Goal: Find specific page/section: Find specific page/section

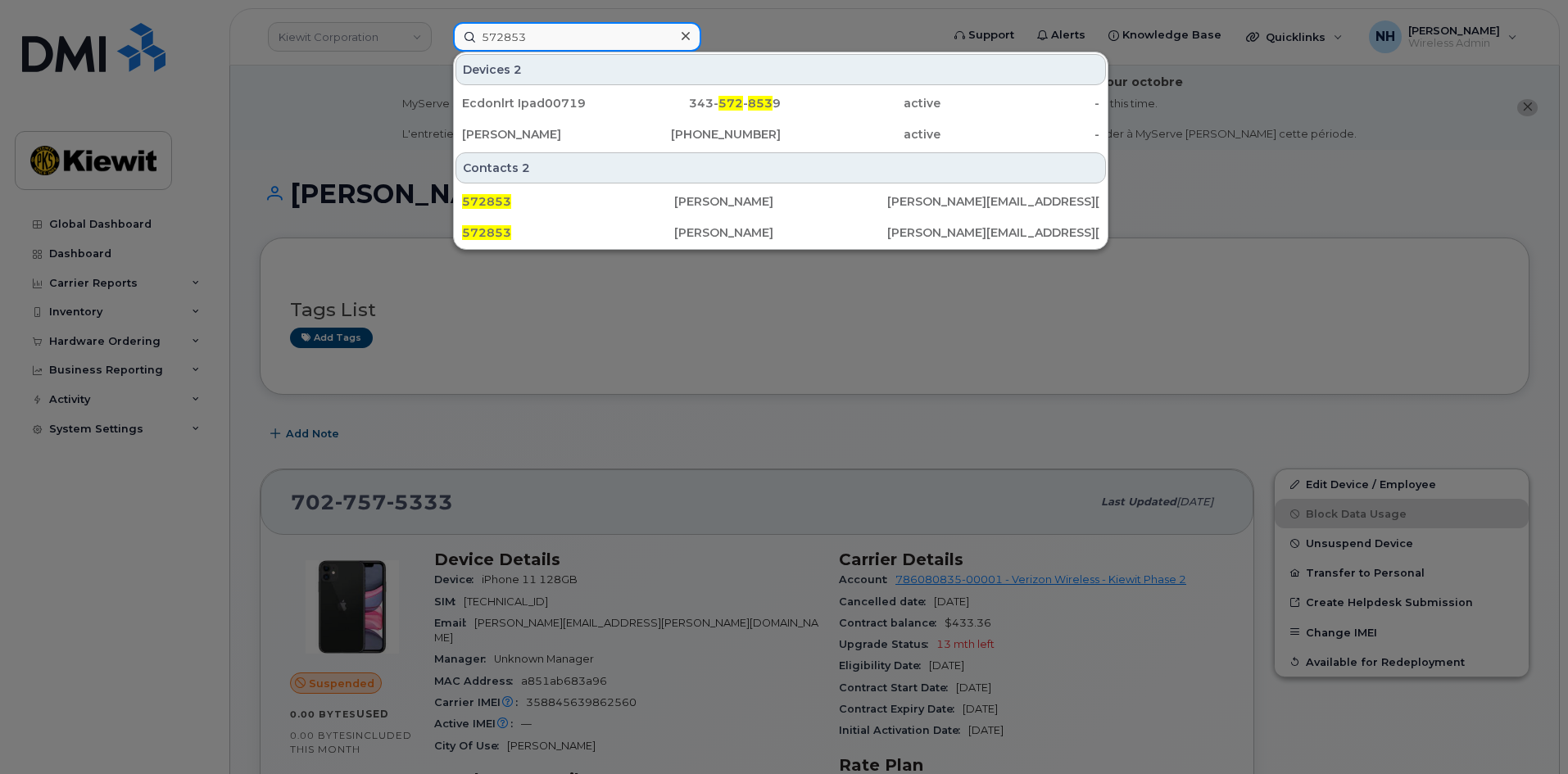
drag, startPoint x: 648, startPoint y: 36, endPoint x: 394, endPoint y: 55, distance: 254.7
click at [440, 52] on div "572853 Devices 2 Ecdonlrt Ipad00719 343- 572 - 853 9 active - [PERSON_NAME] [PH…" at bounding box center [691, 37] width 503 height 30
paste input "6120"
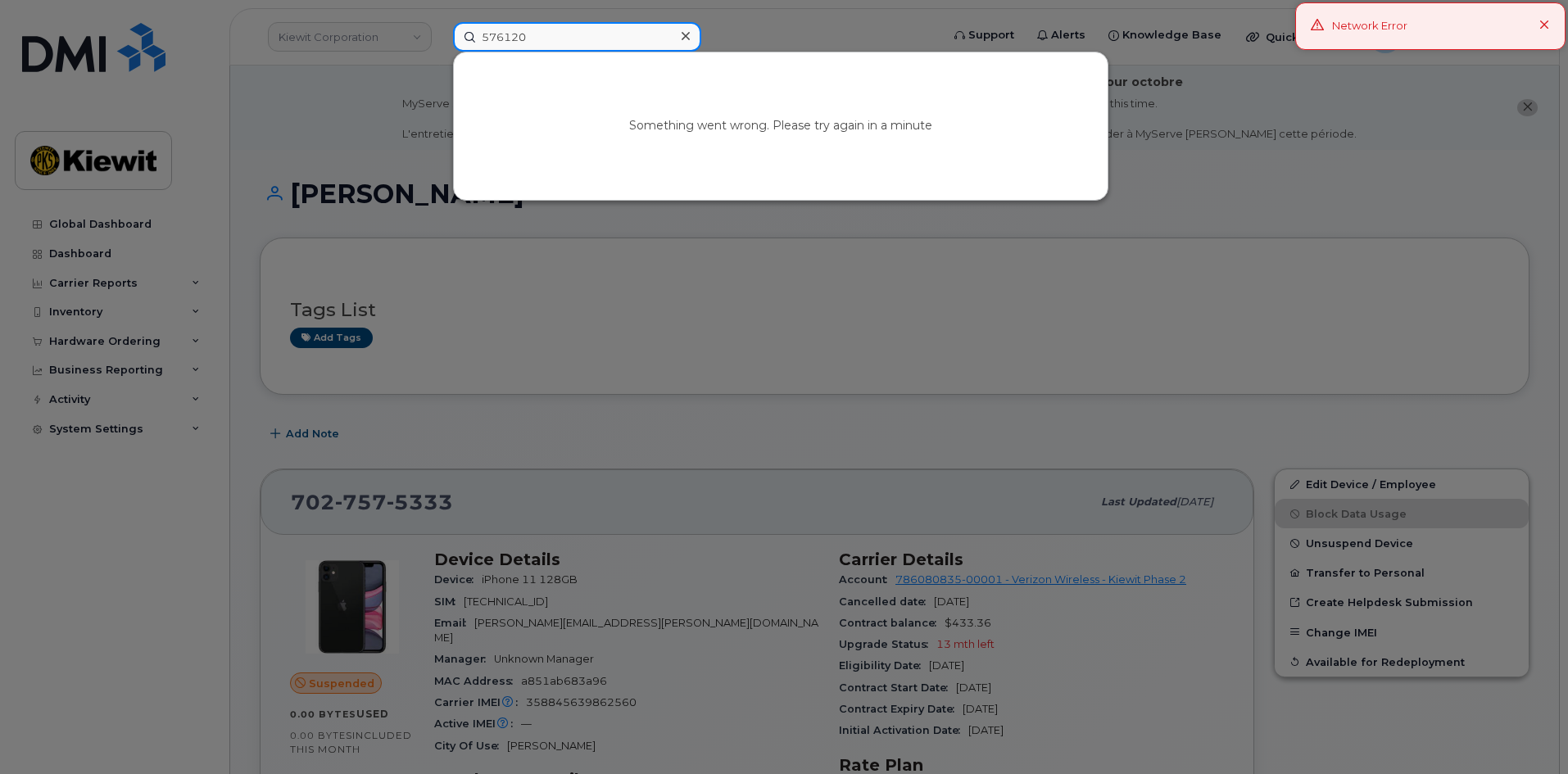
drag, startPoint x: 532, startPoint y: 33, endPoint x: 379, endPoint y: 30, distance: 153.0
click at [440, 35] on div "576120 Something went wrong. Please try again in a minute" at bounding box center [691, 37] width 503 height 30
type input "[PERSON_NAME]"
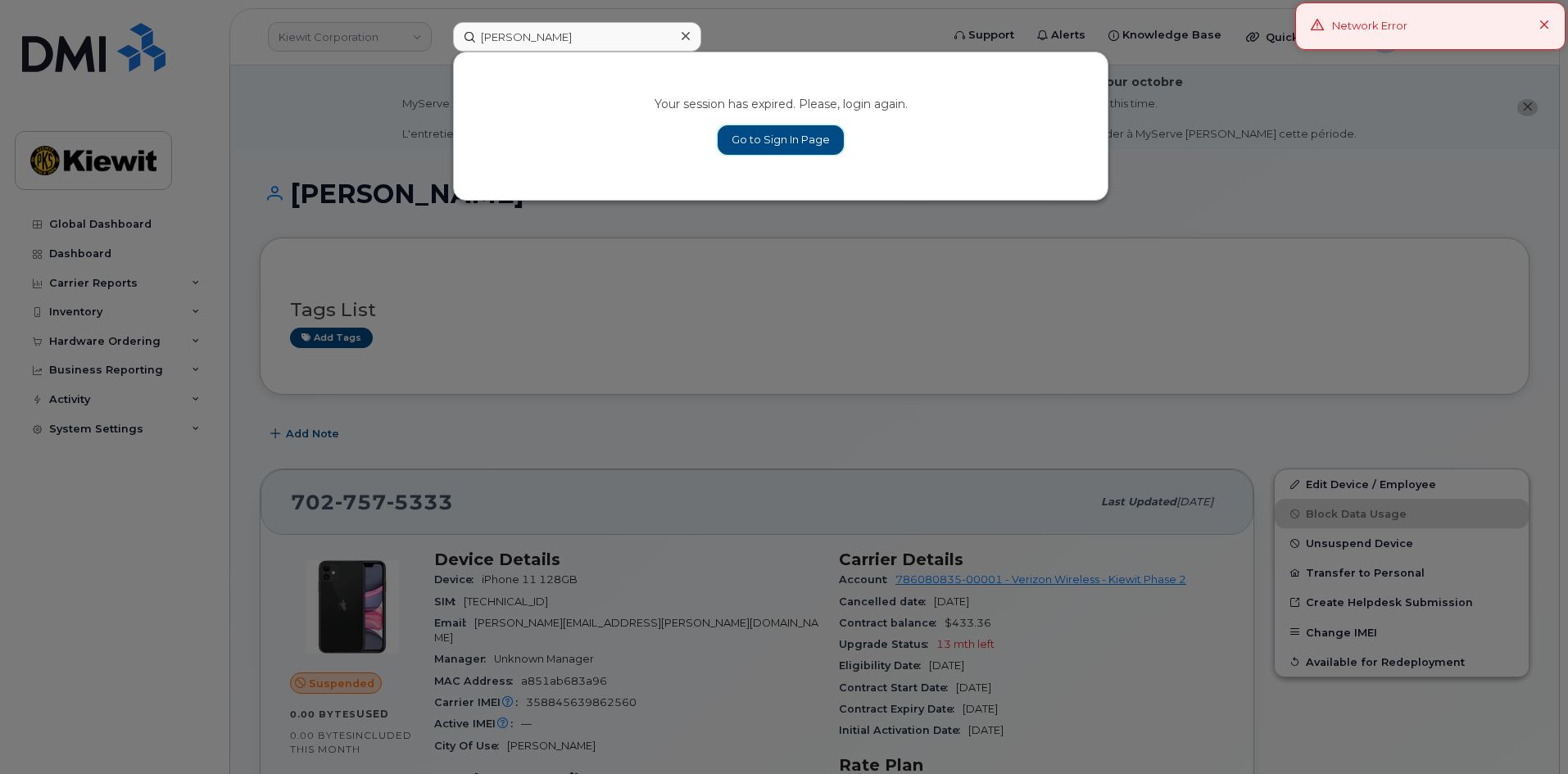
click at [723, 140] on link "Go to Sign In Page" at bounding box center [780, 140] width 126 height 30
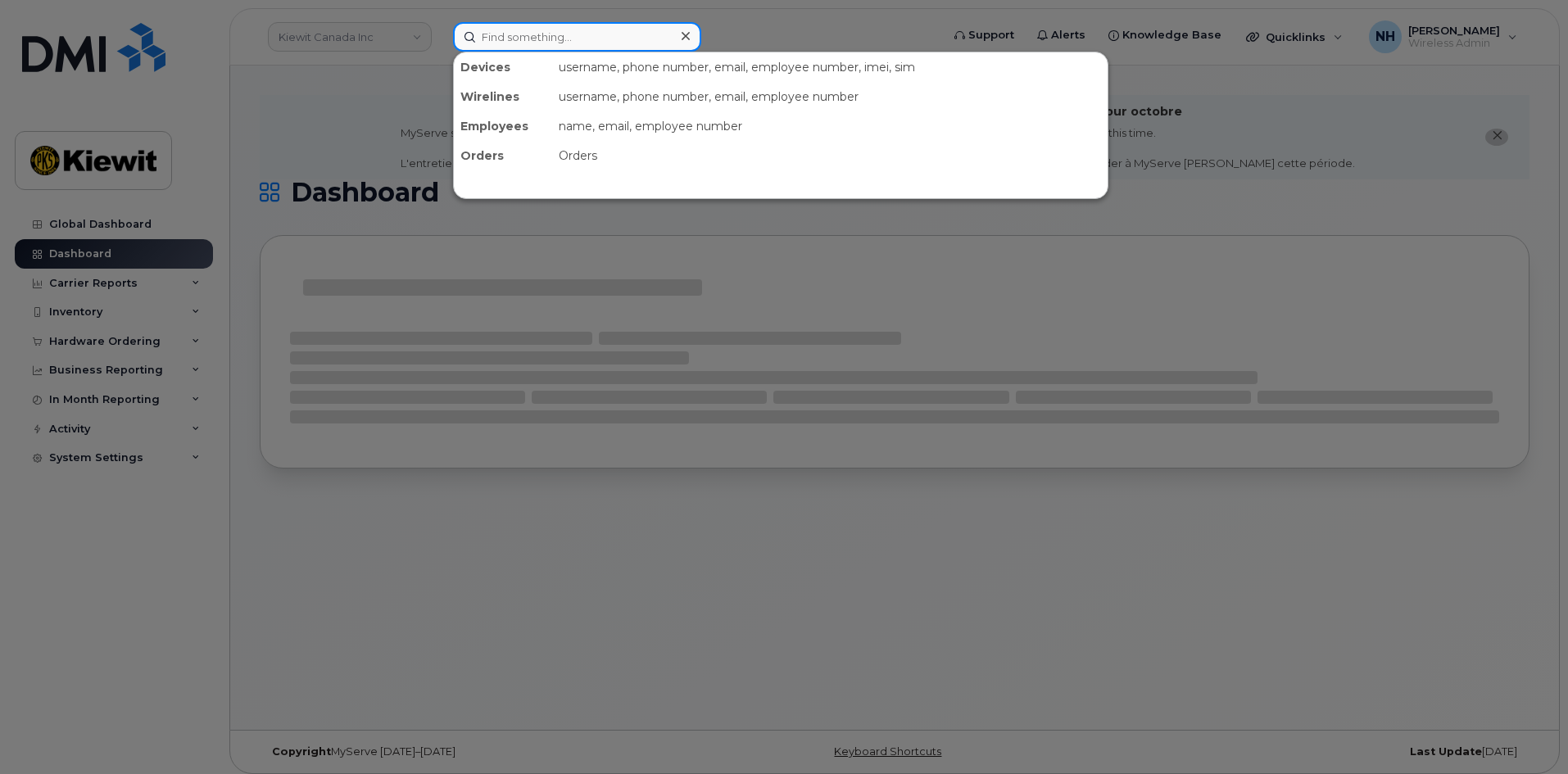
click at [522, 40] on input at bounding box center [576, 37] width 248 height 30
paste input "576120"
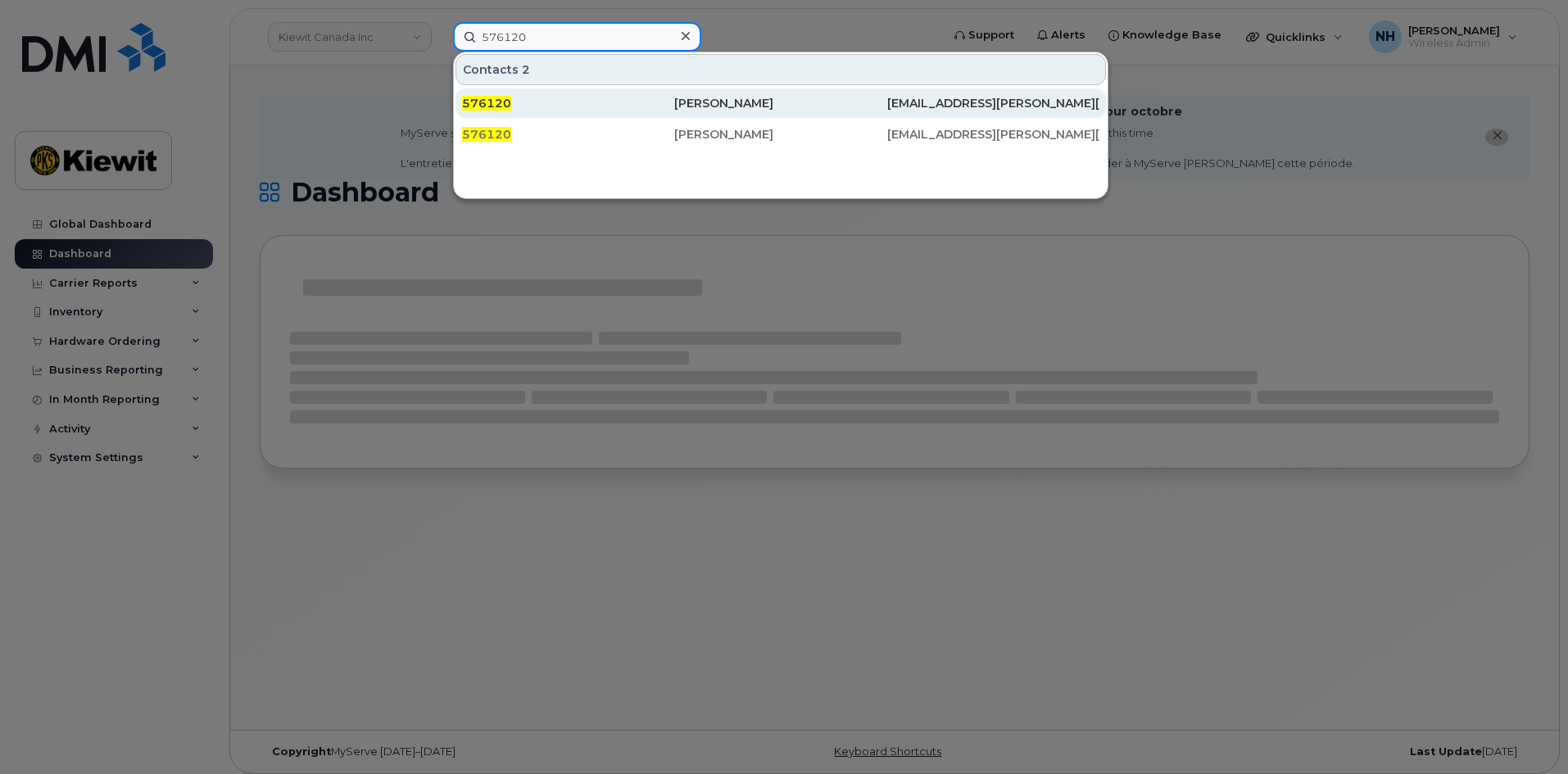
type input "576120"
click at [808, 93] on div "[PERSON_NAME]" at bounding box center [780, 103] width 212 height 30
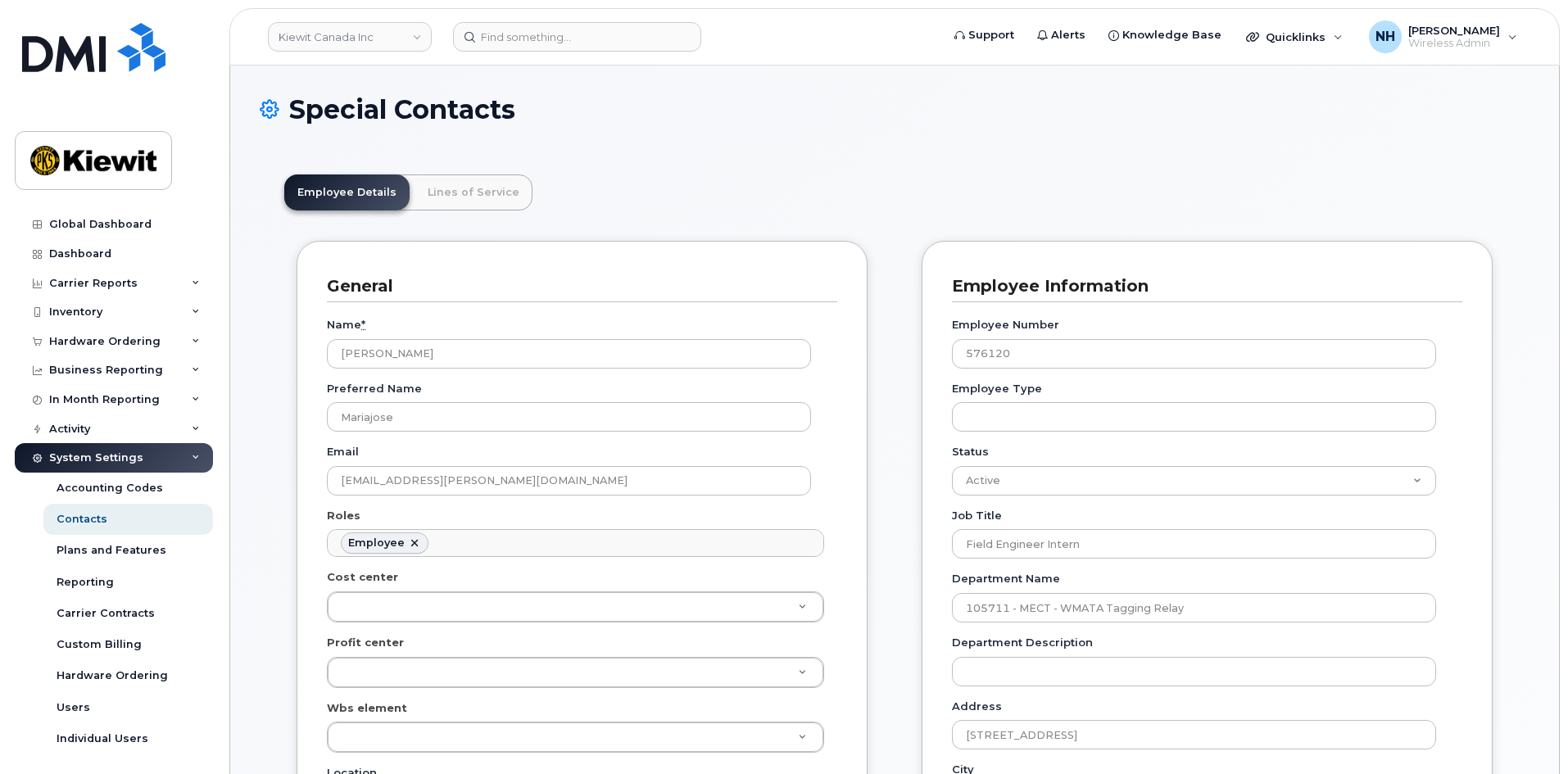
scroll to position [48, 0]
